Goal: Task Accomplishment & Management: Complete application form

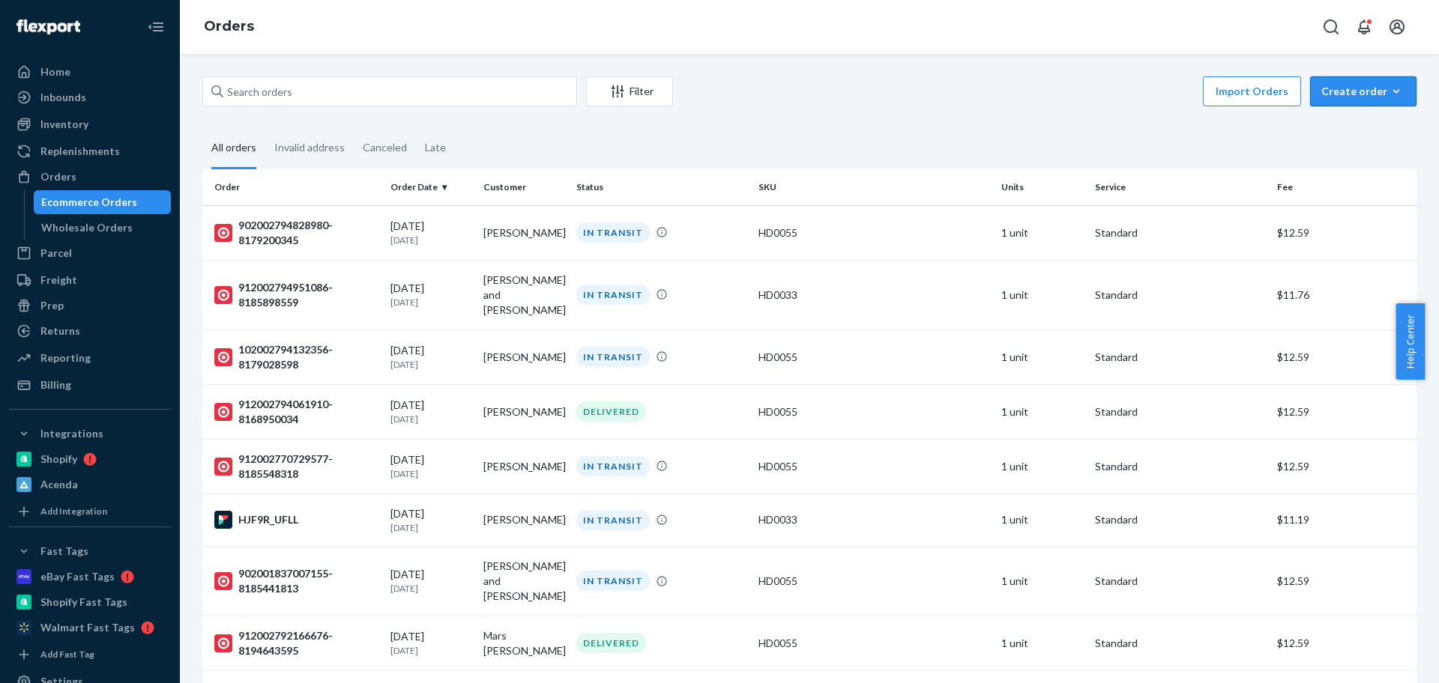
click at [1371, 88] on div "Create order" at bounding box center [1363, 91] width 84 height 15
click at [1342, 133] on span "Ecommerce order" at bounding box center [1371, 127] width 93 height 10
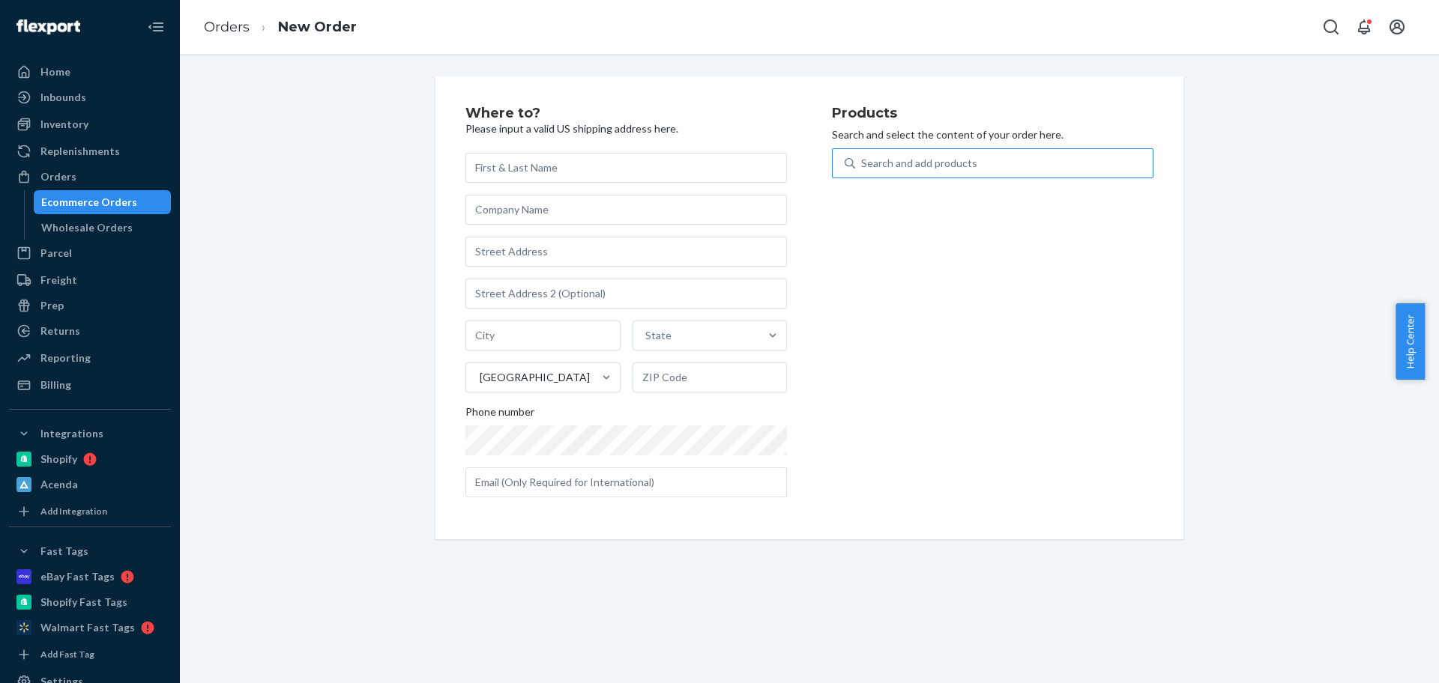
click at [943, 157] on div "Search and add products" at bounding box center [919, 163] width 116 height 15
click at [862, 157] on input "Search and add products" at bounding box center [861, 163] width 1 height 15
paste input "GT0004"
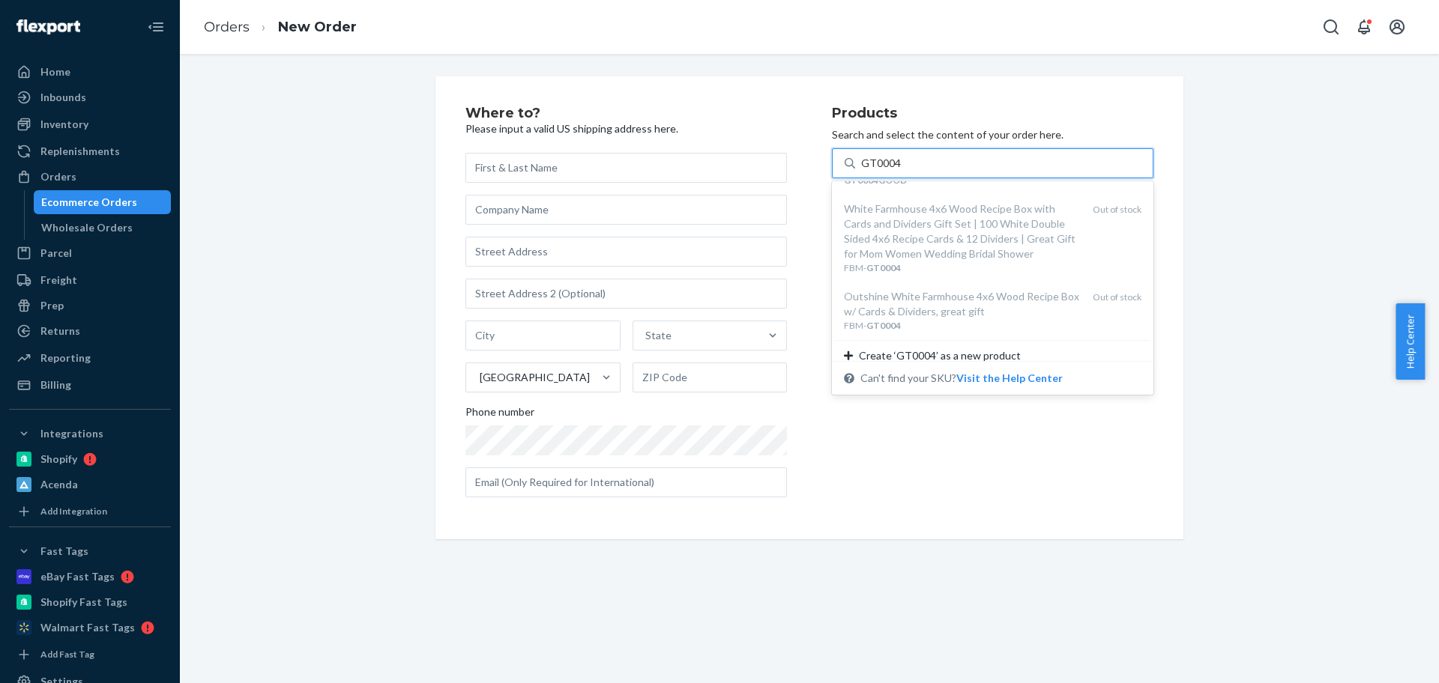
scroll to position [221, 0]
type input "GT0004"
click at [1312, 297] on div "Where to? Please input a valid US shipping address here. State United States Ph…" at bounding box center [809, 307] width 1236 height 463
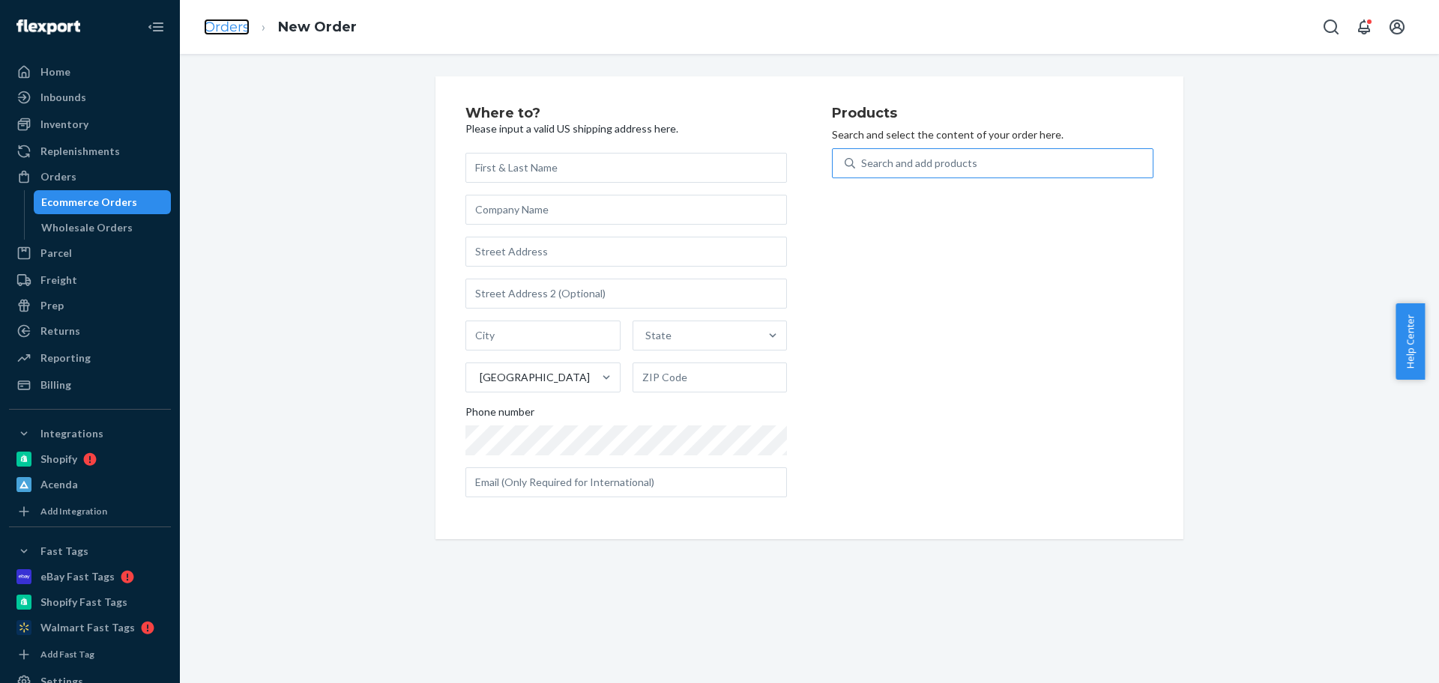
click at [235, 24] on link "Orders" at bounding box center [227, 27] width 46 height 16
